Goal: Entertainment & Leisure: Browse casually

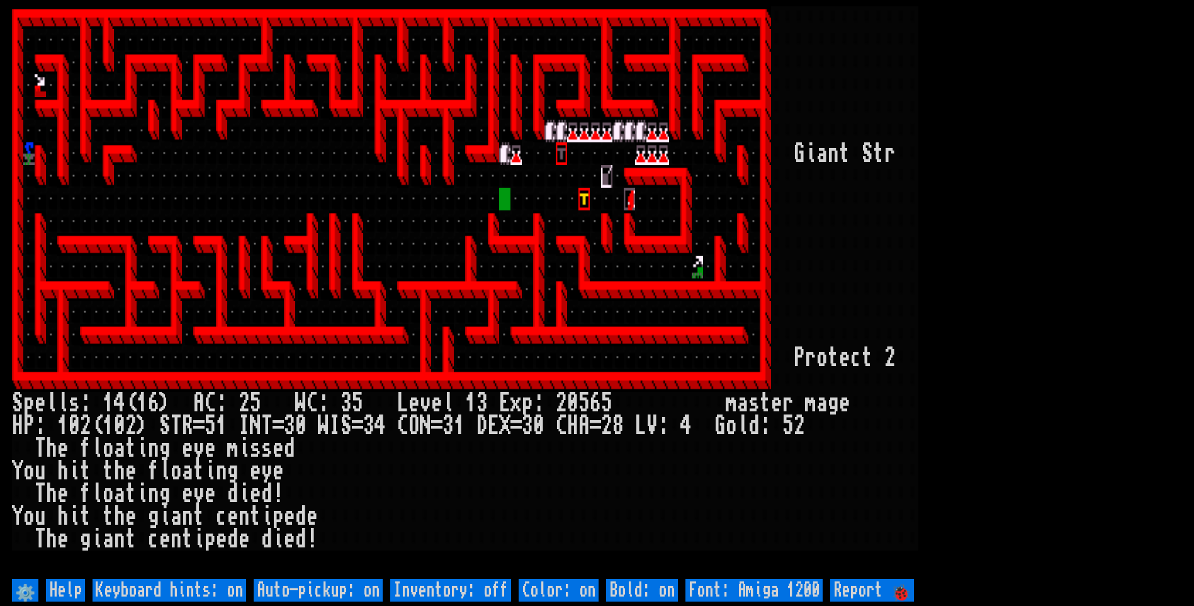
click at [370, 595] on off "Auto-pickup: on" at bounding box center [318, 590] width 129 height 23
type off "Auto-pickup: off"
